Goal: Find specific page/section: Locate a particular part of the current website

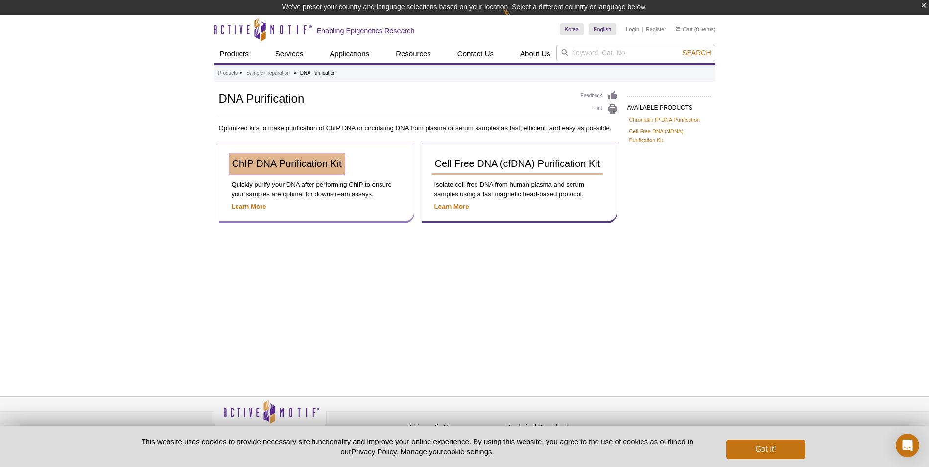
click at [283, 167] on span "ChIP DNA Purification Kit" at bounding box center [287, 163] width 110 height 11
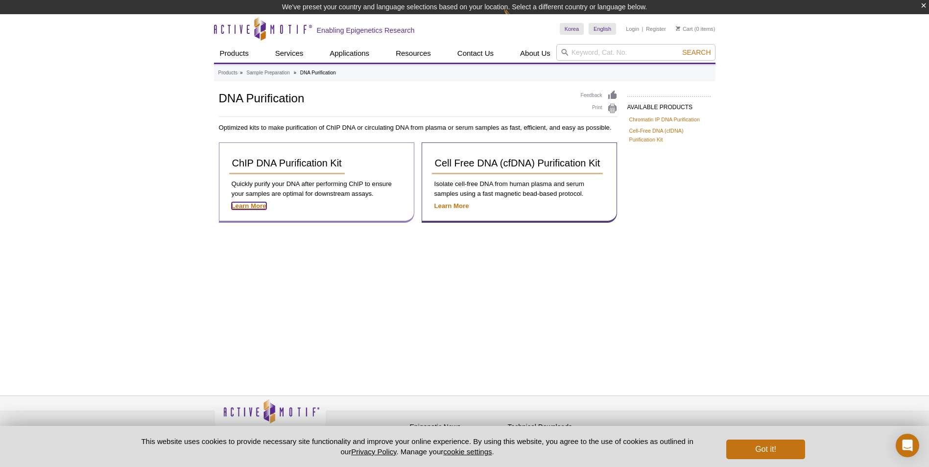
click at [250, 204] on strong "Learn More" at bounding box center [249, 205] width 35 height 7
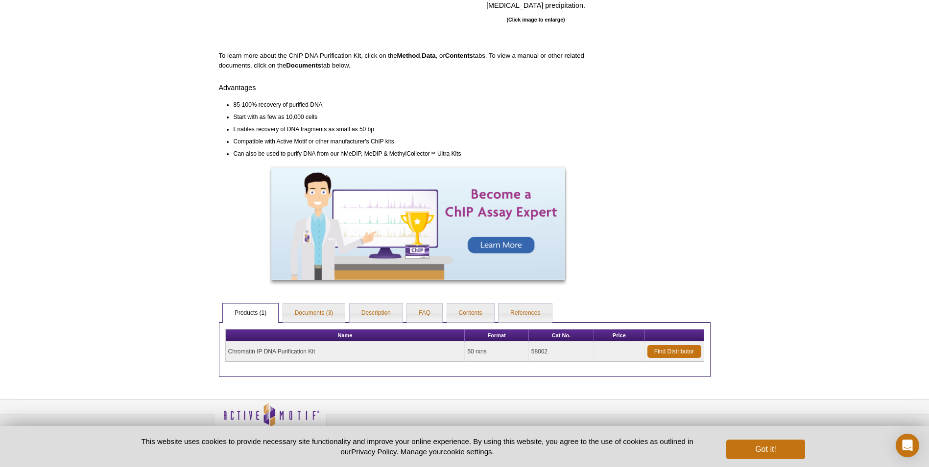
scroll to position [230, 0]
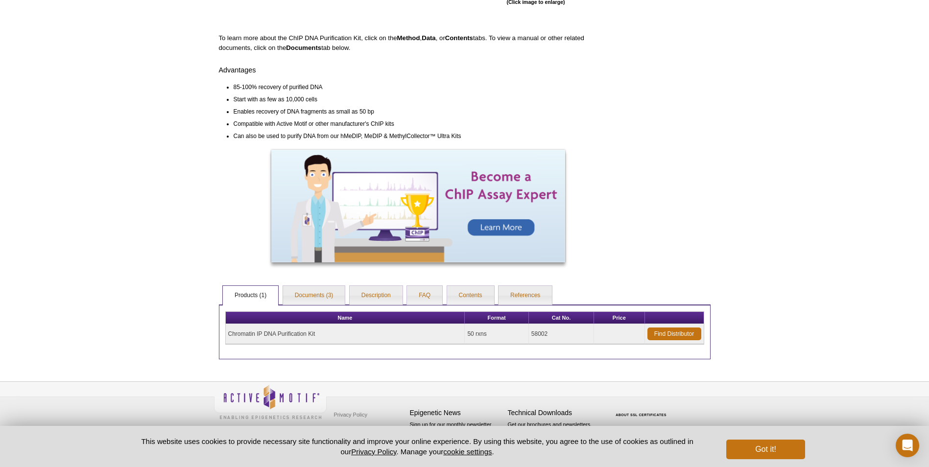
drag, startPoint x: 550, startPoint y: 335, endPoint x: 523, endPoint y: 335, distance: 26.4
click at [525, 335] on tr "Chromatin IP DNA Purification Kit 50 rxns 58002 Find Distributor" at bounding box center [465, 334] width 478 height 20
drag, startPoint x: 700, startPoint y: 210, endPoint x: 676, endPoint y: 220, distance: 25.9
click at [701, 210] on div "AVAILABLE PRODUCTS ChIP-IT ® qPCR Analysis Kit ChIP-IT ® Control Kits ChIP Cont…" at bounding box center [464, 103] width 501 height 514
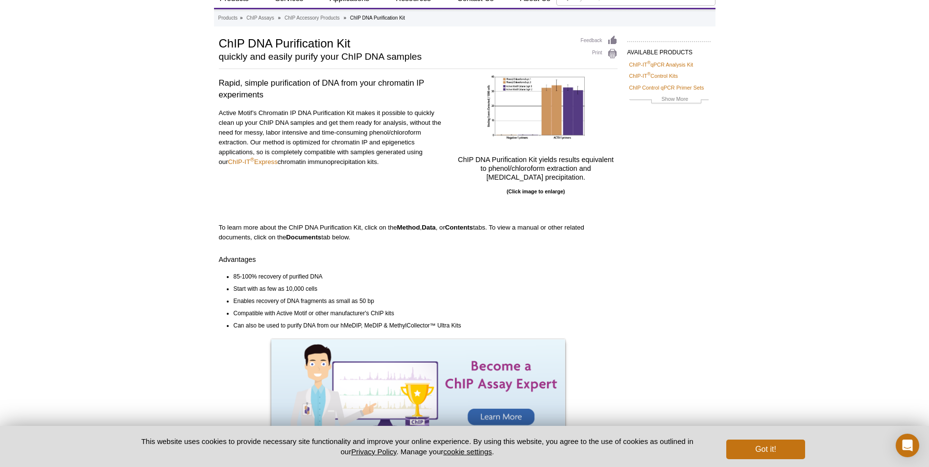
scroll to position [0, 0]
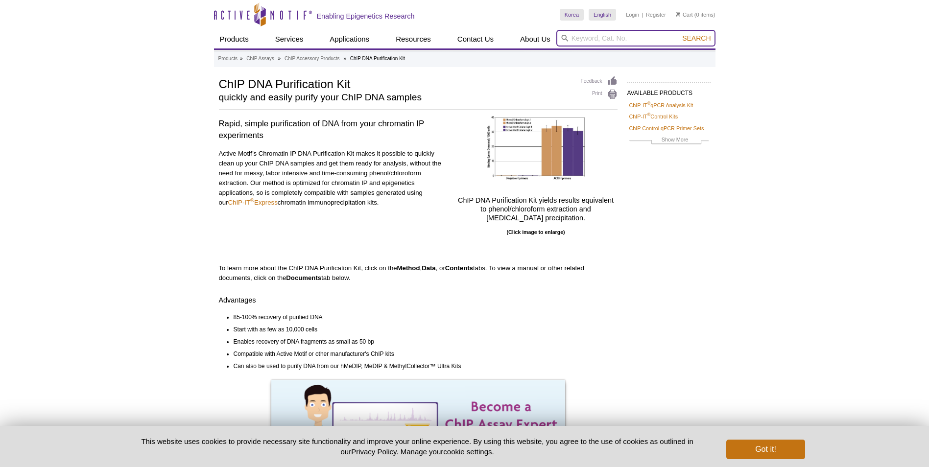
click at [577, 39] on input "search" at bounding box center [635, 38] width 159 height 17
type input "105420"
click at [679, 34] on button "Search" at bounding box center [696, 38] width 34 height 9
